Goal: Task Accomplishment & Management: Use online tool/utility

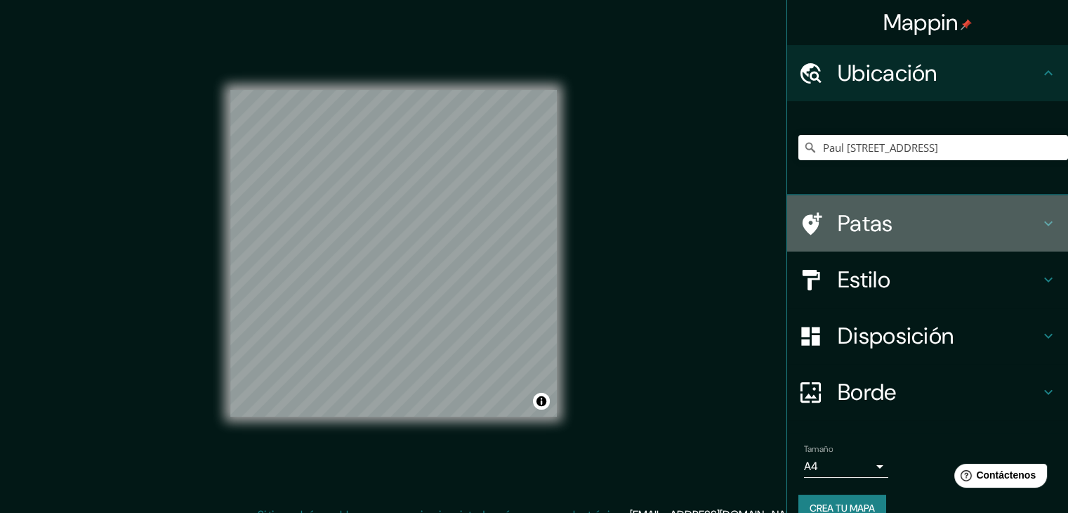
click at [890, 234] on h4 "Patas" at bounding box center [939, 223] width 202 height 28
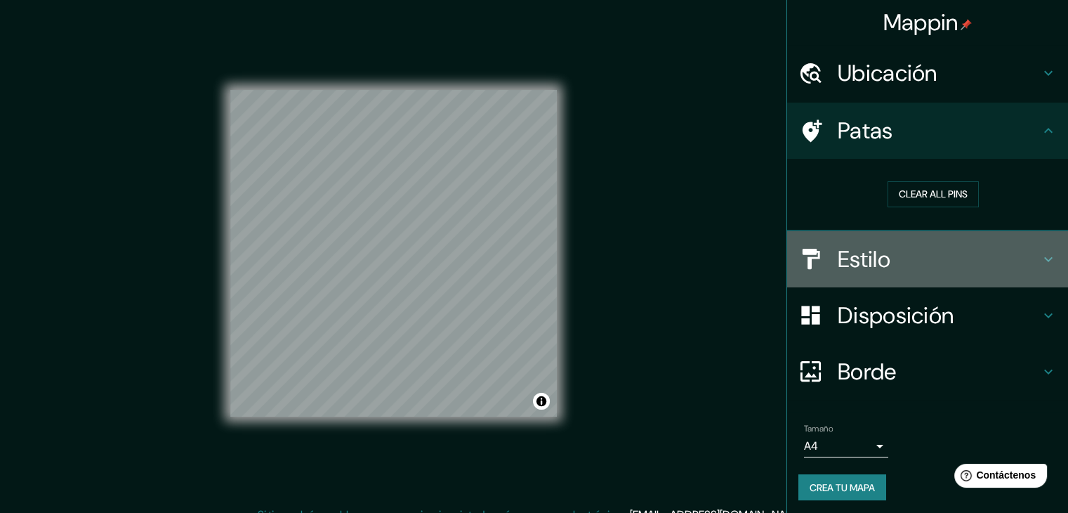
click at [902, 240] on div "Estilo" at bounding box center [927, 259] width 281 height 56
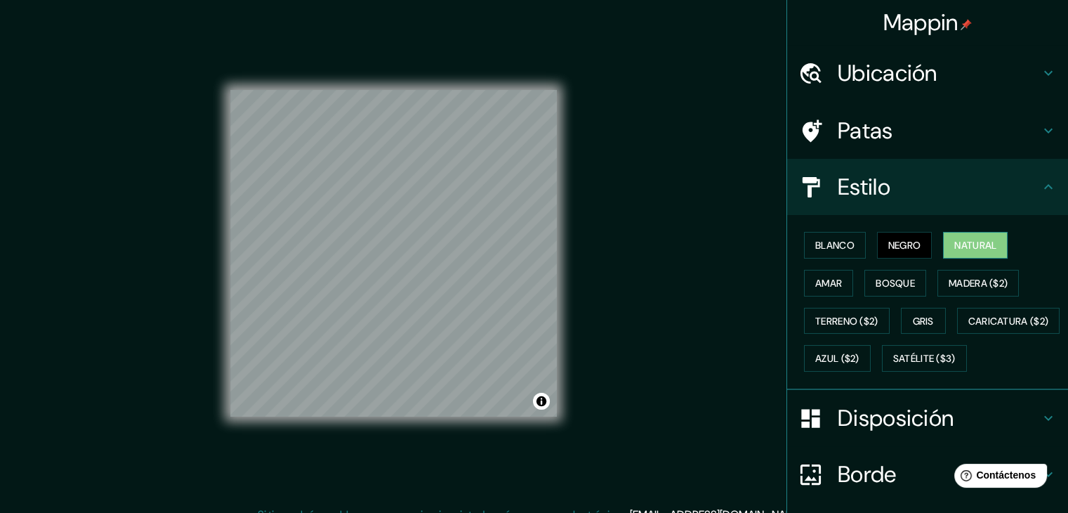
click at [954, 252] on font "Natural" at bounding box center [975, 245] width 42 height 18
click at [963, 243] on font "Natural" at bounding box center [975, 245] width 42 height 13
click at [864, 281] on button "Bosque" at bounding box center [895, 283] width 62 height 27
click at [824, 268] on div "Blanco Negro Natural Amar Bosque Madera ($2) Terreno ($2) Gris Caricatura ($2) …" at bounding box center [933, 301] width 270 height 151
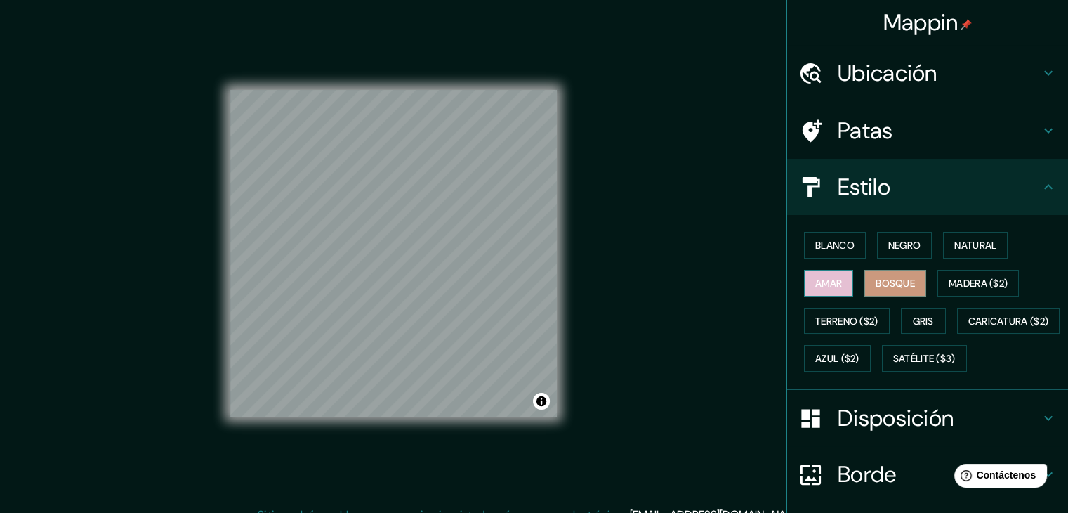
click at [826, 277] on font "Amar" at bounding box center [828, 283] width 27 height 13
click at [896, 245] on font "Negro" at bounding box center [904, 245] width 33 height 13
click at [876, 279] on font "Bosque" at bounding box center [895, 283] width 39 height 13
click at [949, 278] on font "Madera ($2)" at bounding box center [978, 283] width 59 height 13
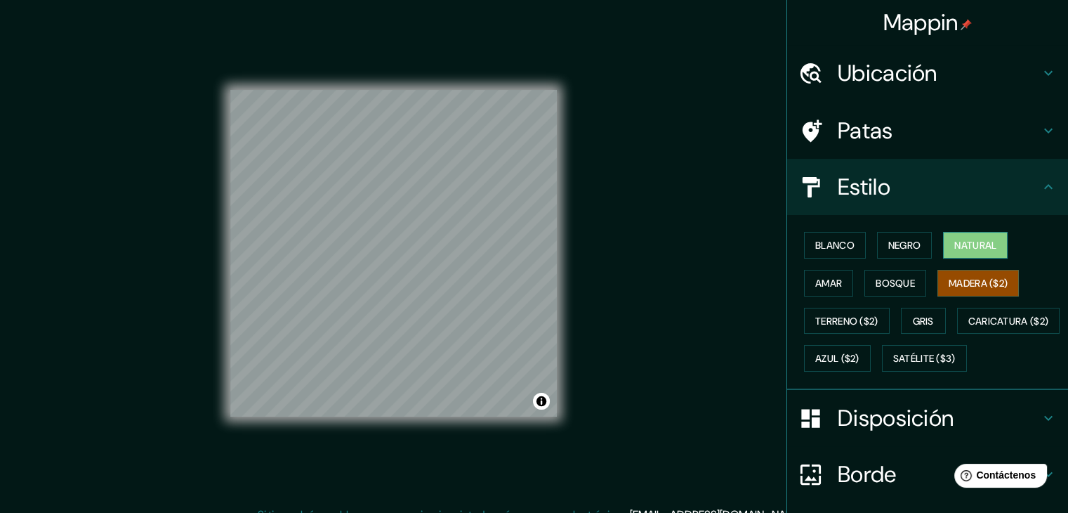
click at [963, 232] on button "Natural" at bounding box center [975, 245] width 65 height 27
click at [817, 244] on font "Blanco" at bounding box center [834, 245] width 39 height 13
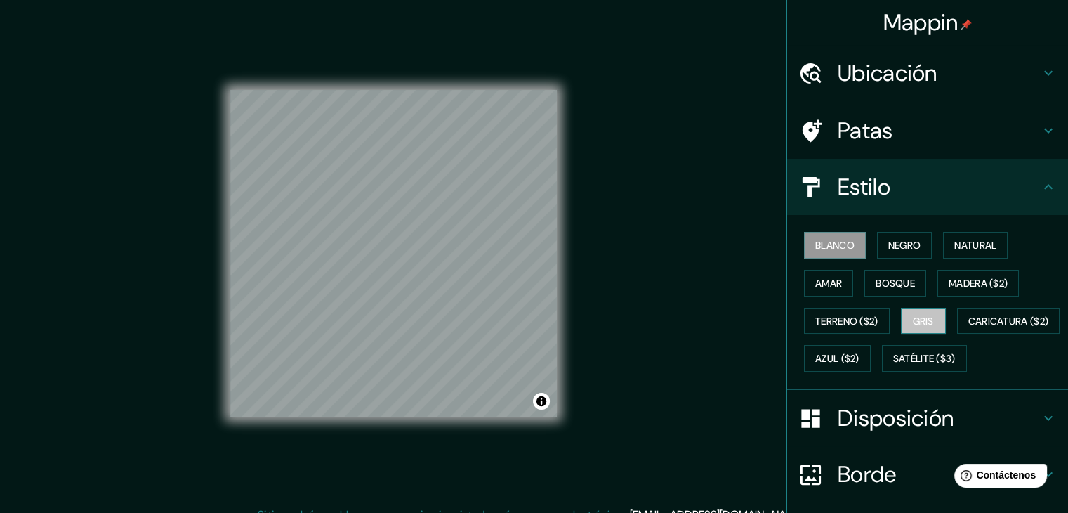
click at [919, 308] on button "Gris" at bounding box center [923, 321] width 45 height 27
click at [876, 281] on font "Bosque" at bounding box center [895, 283] width 39 height 13
